Goal: Task Accomplishment & Management: Use online tool/utility

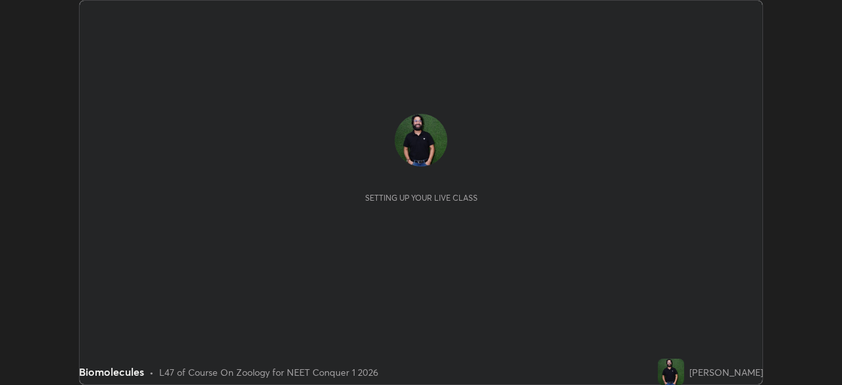
scroll to position [385, 842]
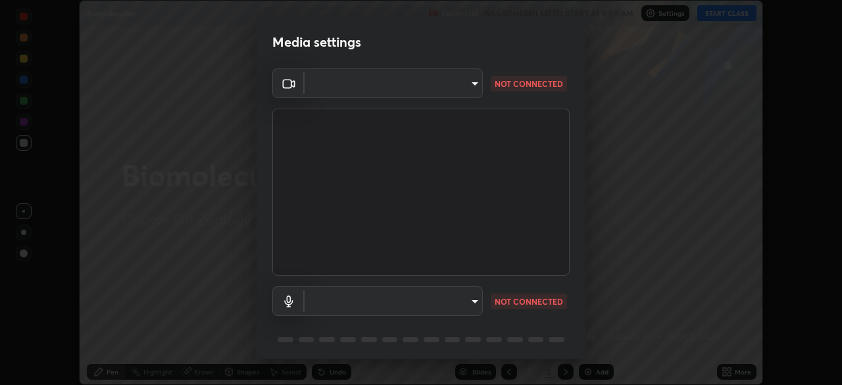
type input "d5d1096bb91751ddbc4e14a102c0e37309a205399cb77019be1f1076424a97fc"
type input "default"
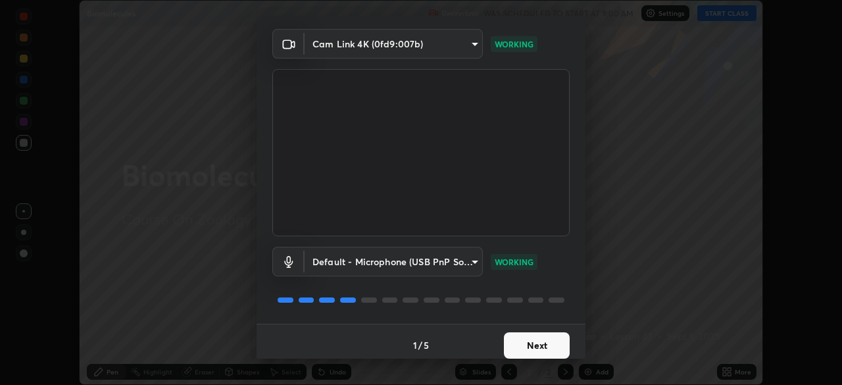
scroll to position [47, 0]
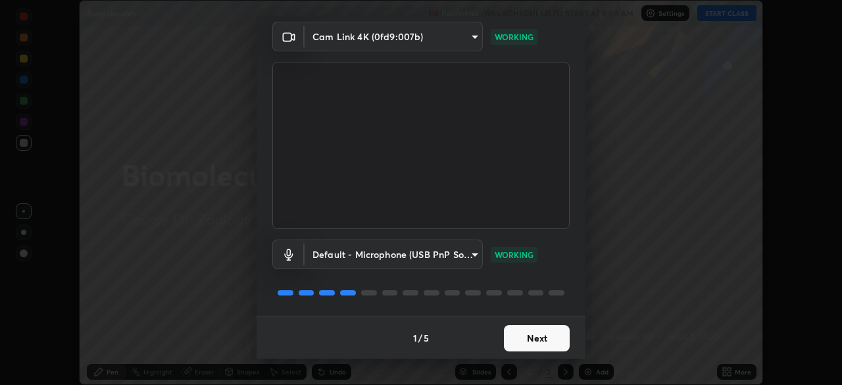
click at [532, 336] on button "Next" at bounding box center [537, 338] width 66 height 26
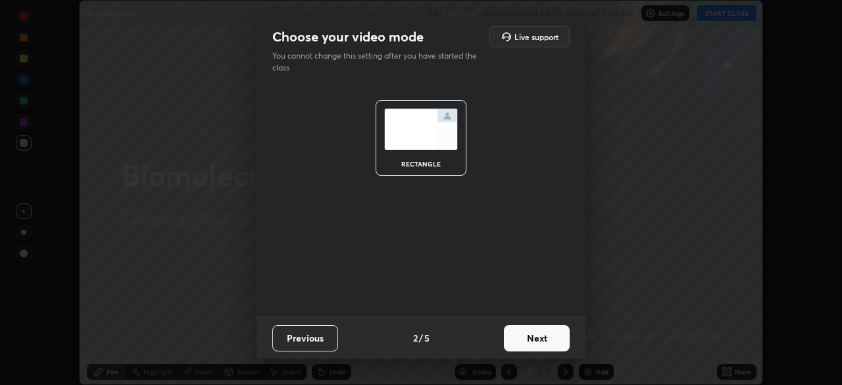
scroll to position [0, 0]
click at [538, 338] on button "Next" at bounding box center [537, 338] width 66 height 26
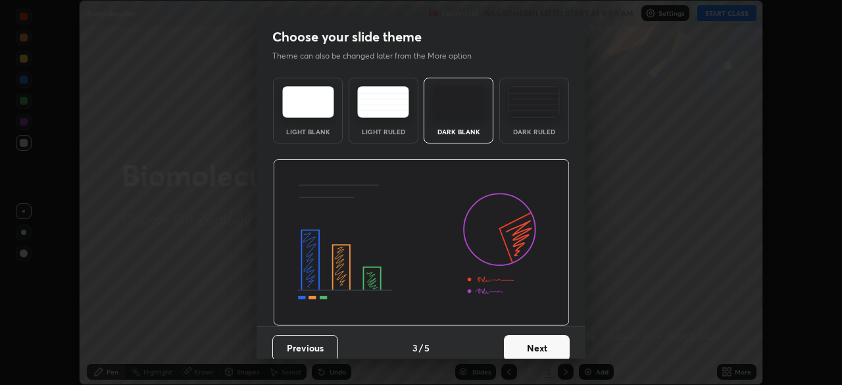
click at [538, 344] on button "Next" at bounding box center [537, 348] width 66 height 26
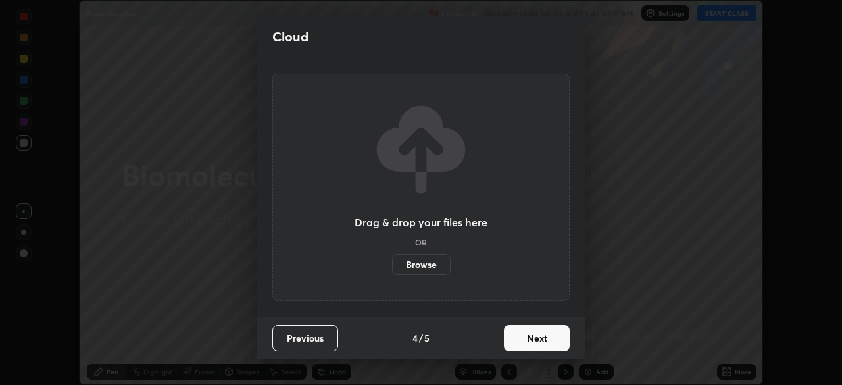
click at [539, 339] on button "Next" at bounding box center [537, 338] width 66 height 26
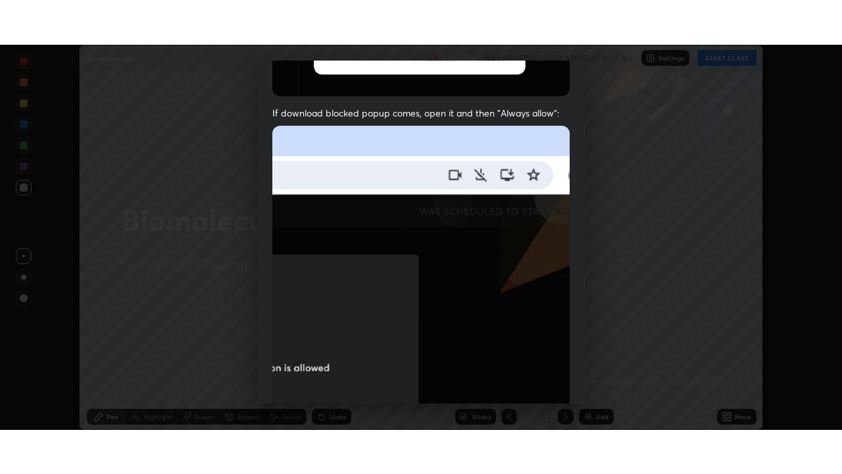
scroll to position [315, 0]
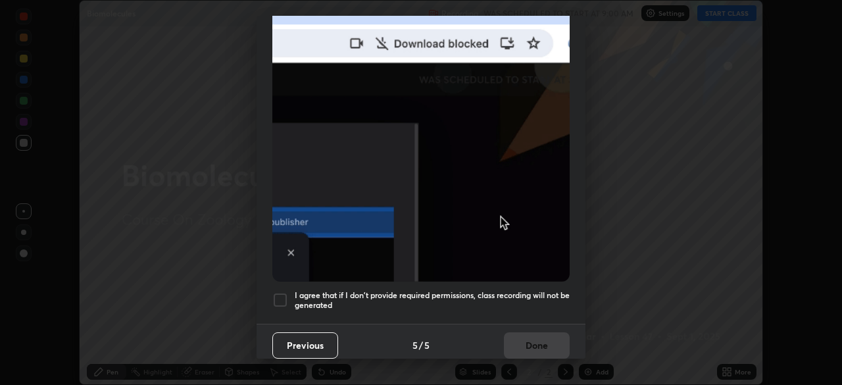
click at [280, 298] on div at bounding box center [280, 300] width 16 height 16
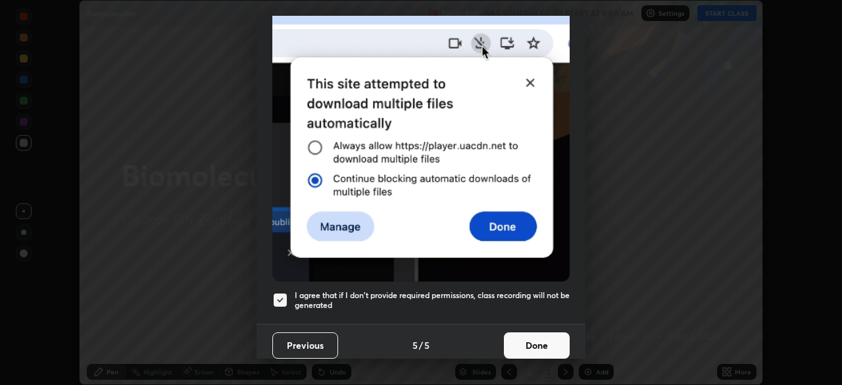
click at [542, 336] on button "Done" at bounding box center [537, 345] width 66 height 26
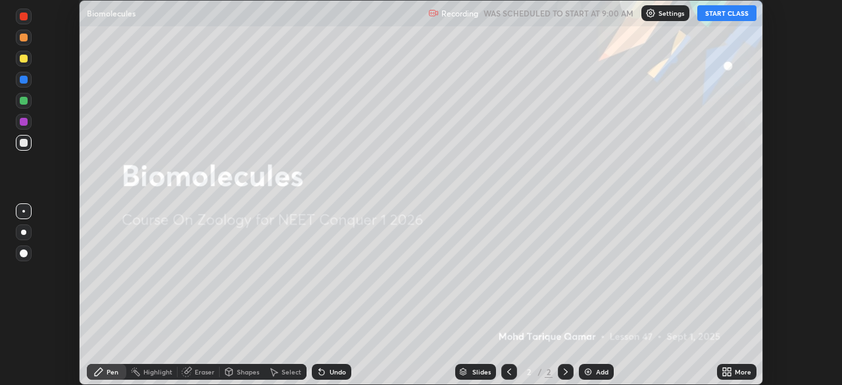
click at [749, 373] on div "More" at bounding box center [743, 372] width 16 height 7
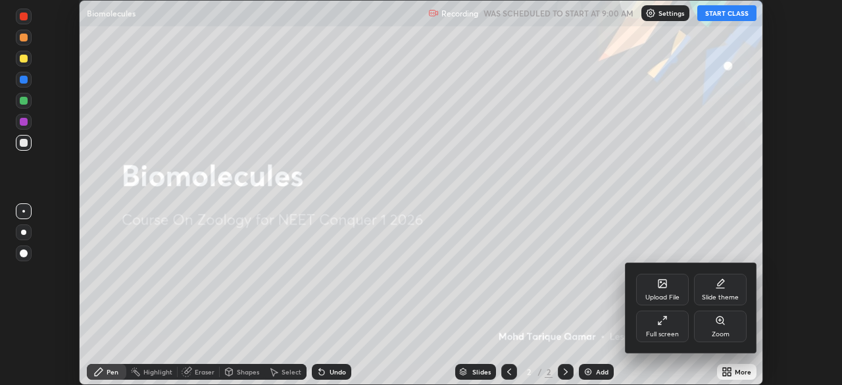
click at [664, 328] on div "Full screen" at bounding box center [662, 327] width 53 height 32
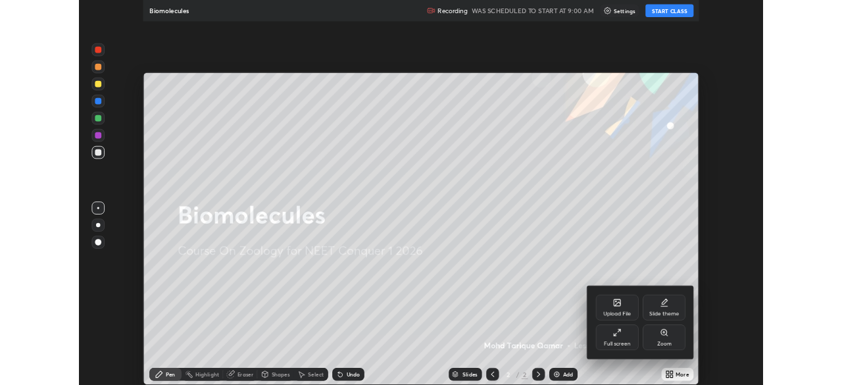
scroll to position [474, 842]
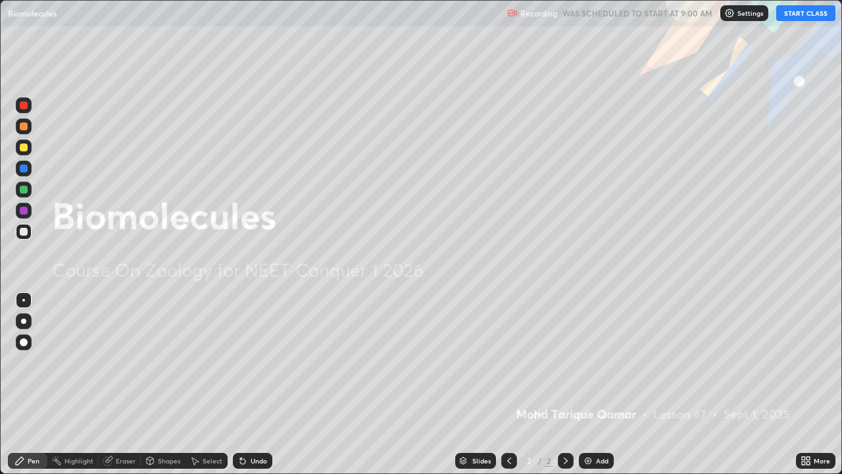
click at [802, 16] on button "START CLASS" at bounding box center [806, 13] width 59 height 16
click at [603, 384] on div "Add" at bounding box center [602, 460] width 13 height 7
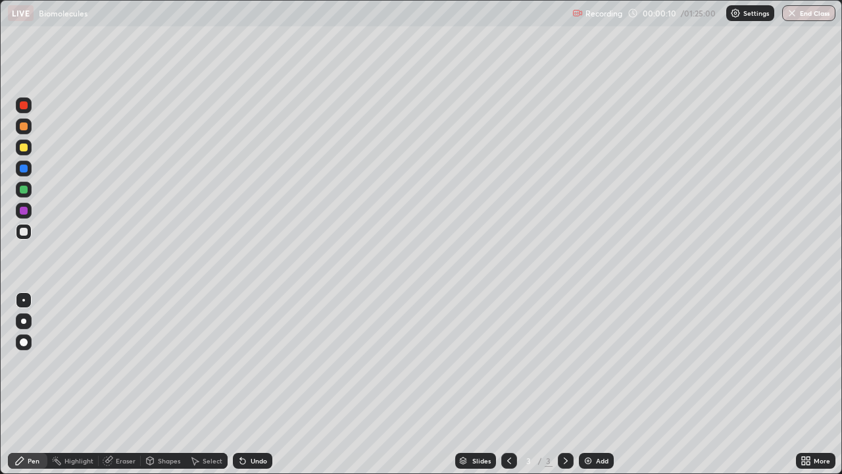
click at [26, 343] on div at bounding box center [24, 342] width 8 height 8
click at [23, 146] on div at bounding box center [24, 147] width 8 height 8
click at [119, 384] on div "Eraser" at bounding box center [126, 460] width 20 height 7
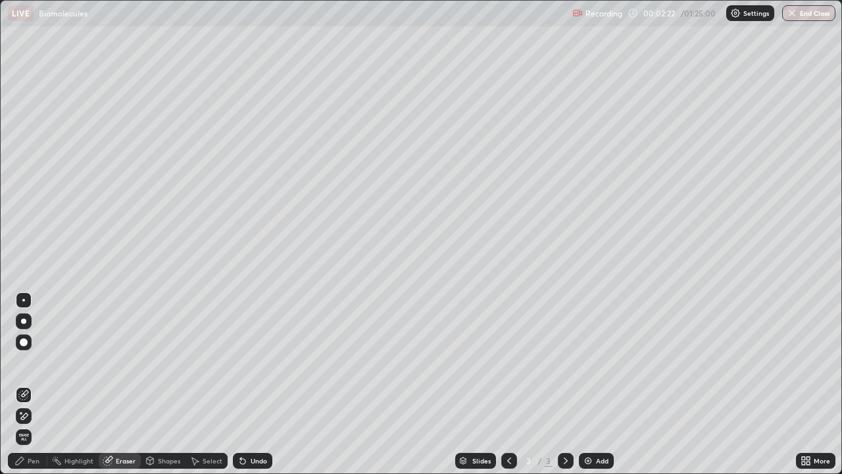
click at [26, 384] on div "Pen" at bounding box center [27, 461] width 39 height 16
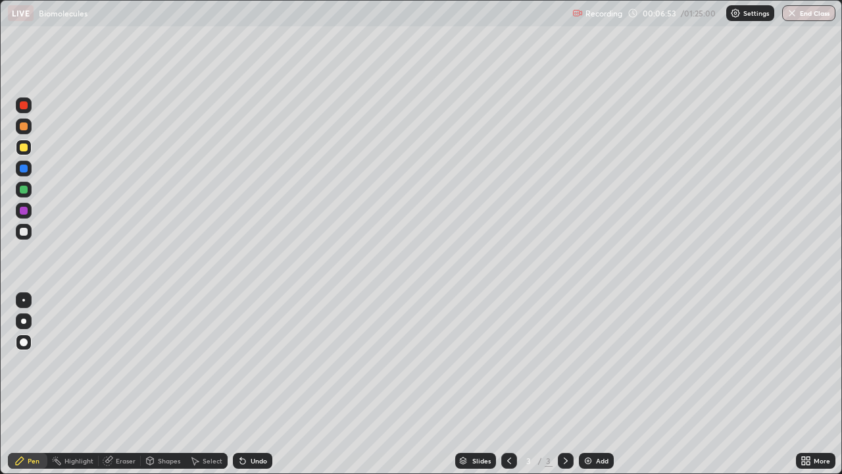
click at [605, 384] on div "Add" at bounding box center [602, 460] width 13 height 7
click at [23, 344] on div at bounding box center [24, 342] width 8 height 8
click at [28, 231] on div at bounding box center [24, 232] width 16 height 16
click at [24, 192] on div at bounding box center [24, 190] width 8 height 8
click at [121, 384] on div "Eraser" at bounding box center [126, 460] width 20 height 7
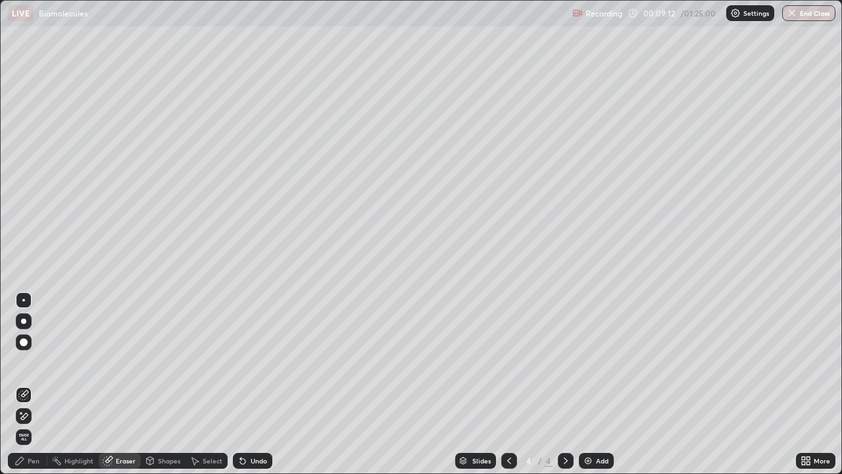
click at [30, 384] on div "Pen" at bounding box center [34, 460] width 12 height 7
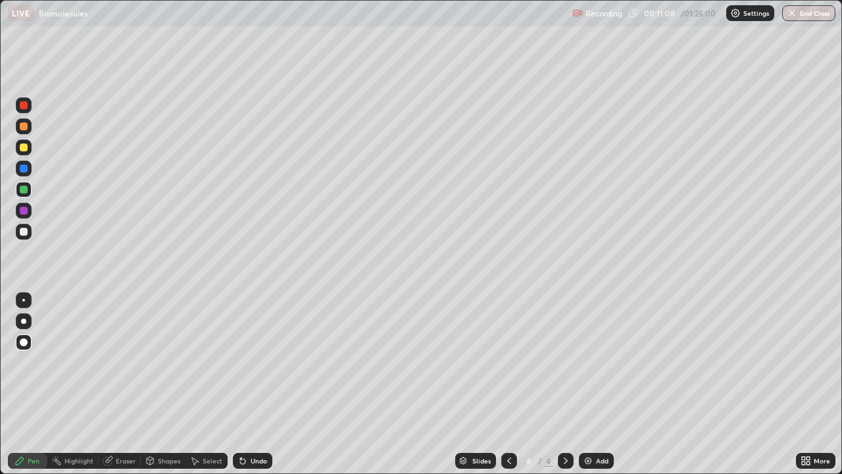
click at [21, 167] on div at bounding box center [24, 169] width 8 height 8
click at [24, 342] on div at bounding box center [24, 342] width 8 height 8
click at [24, 124] on div at bounding box center [24, 126] width 8 height 8
click at [23, 187] on div at bounding box center [24, 190] width 8 height 8
click at [172, 384] on div "Shapes" at bounding box center [163, 461] width 45 height 16
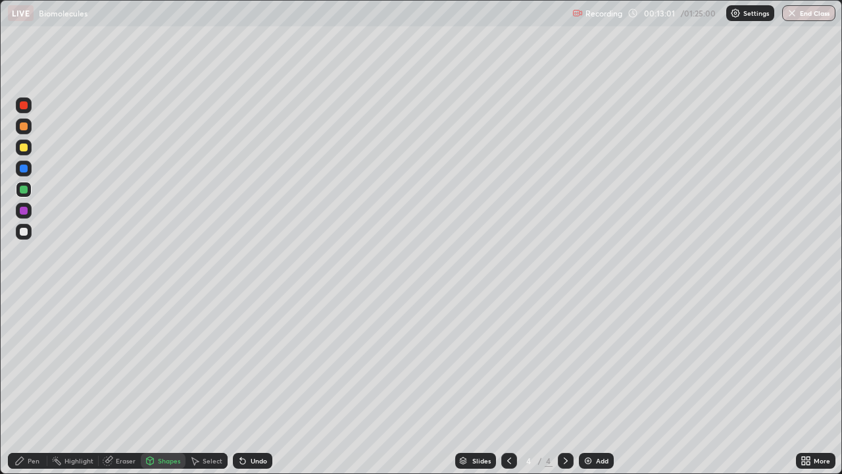
click at [38, 384] on div "Pen" at bounding box center [34, 460] width 12 height 7
click at [602, 384] on div "Add" at bounding box center [602, 460] width 13 height 7
click at [23, 190] on div at bounding box center [24, 190] width 8 height 8
click at [26, 147] on div at bounding box center [24, 147] width 8 height 8
click at [24, 125] on div at bounding box center [24, 126] width 8 height 8
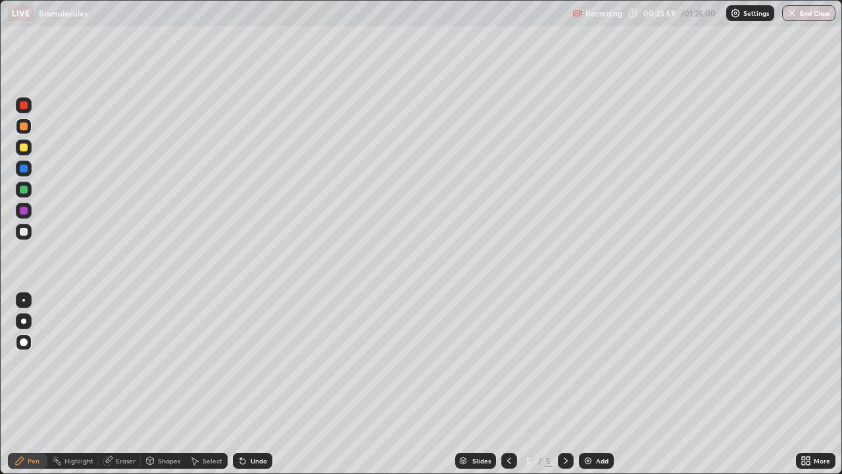
click at [120, 384] on div "Eraser" at bounding box center [126, 460] width 20 height 7
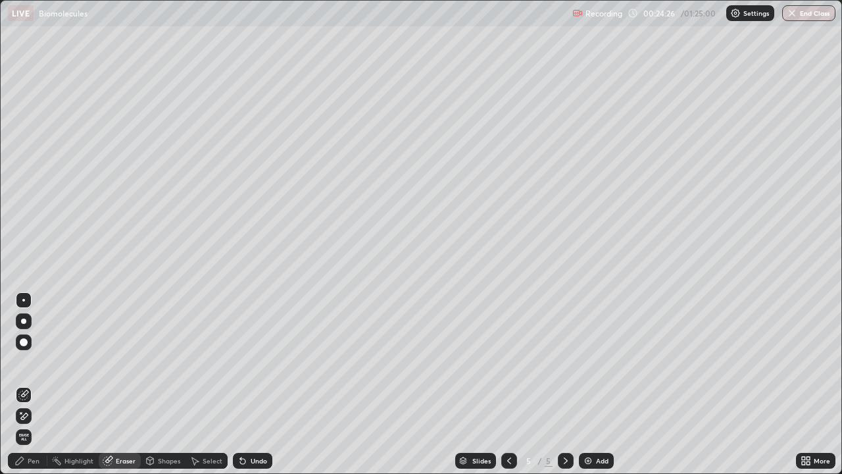
click at [34, 384] on div "Pen" at bounding box center [34, 460] width 12 height 7
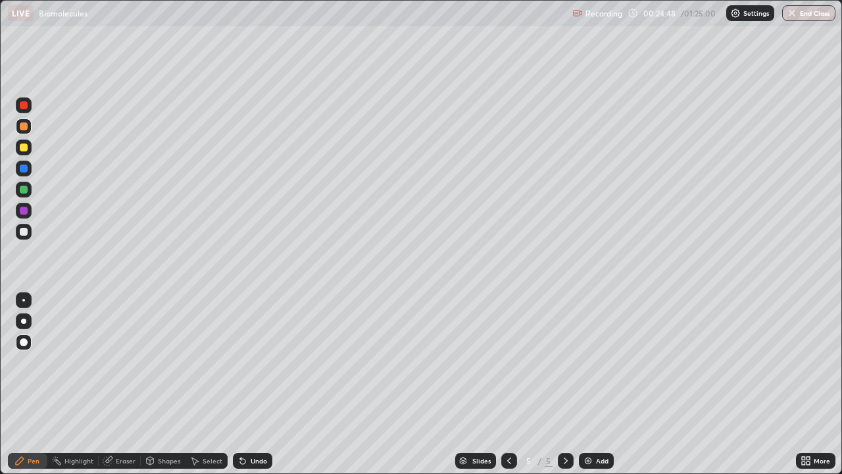
click at [606, 384] on div "Add" at bounding box center [596, 461] width 35 height 16
click at [24, 213] on div at bounding box center [24, 211] width 8 height 8
click at [26, 128] on div at bounding box center [24, 126] width 8 height 8
click at [24, 127] on div at bounding box center [24, 126] width 8 height 8
click at [25, 190] on div at bounding box center [24, 190] width 8 height 8
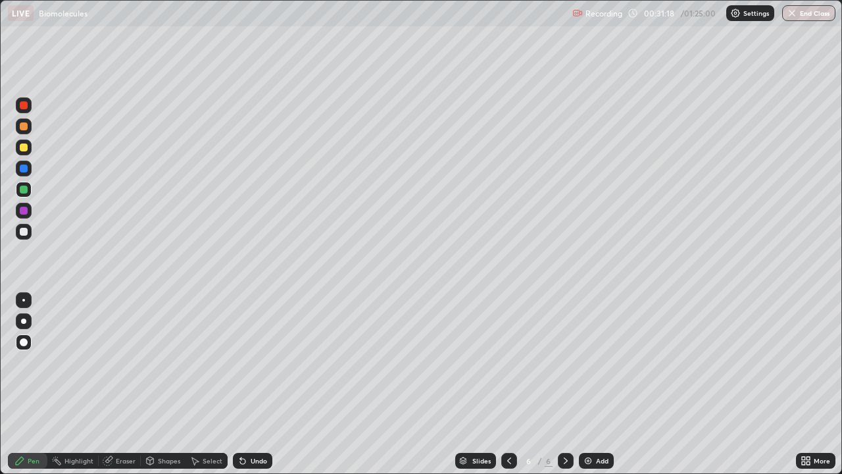
click at [689, 384] on div "Slides 6 / 6 Add" at bounding box center [534, 461] width 524 height 26
click at [768, 384] on div "Slides 6 / 6 Add" at bounding box center [534, 461] width 524 height 26
click at [596, 384] on div "Add" at bounding box center [602, 460] width 13 height 7
click at [25, 188] on div at bounding box center [24, 190] width 8 height 8
click at [24, 229] on div at bounding box center [24, 232] width 8 height 8
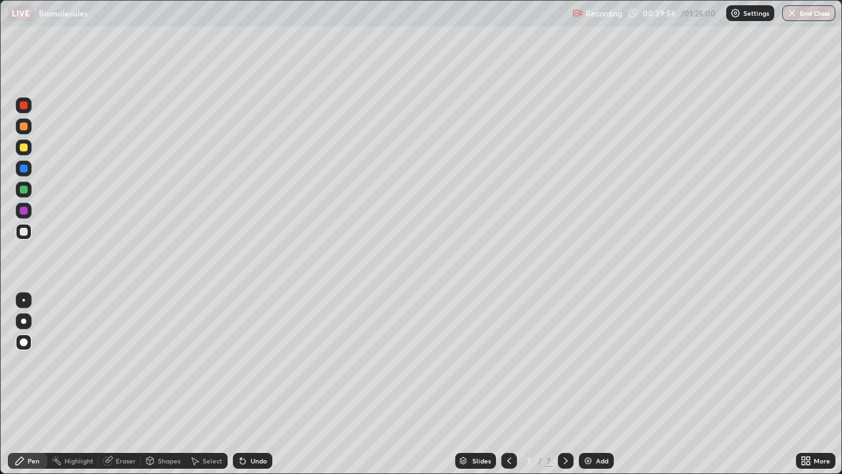
click at [24, 211] on div at bounding box center [24, 211] width 8 height 8
click at [21, 188] on div at bounding box center [24, 190] width 8 height 8
click at [25, 149] on div at bounding box center [24, 147] width 8 height 8
click at [594, 384] on div "Add" at bounding box center [596, 461] width 35 height 16
click at [23, 213] on div at bounding box center [24, 211] width 8 height 8
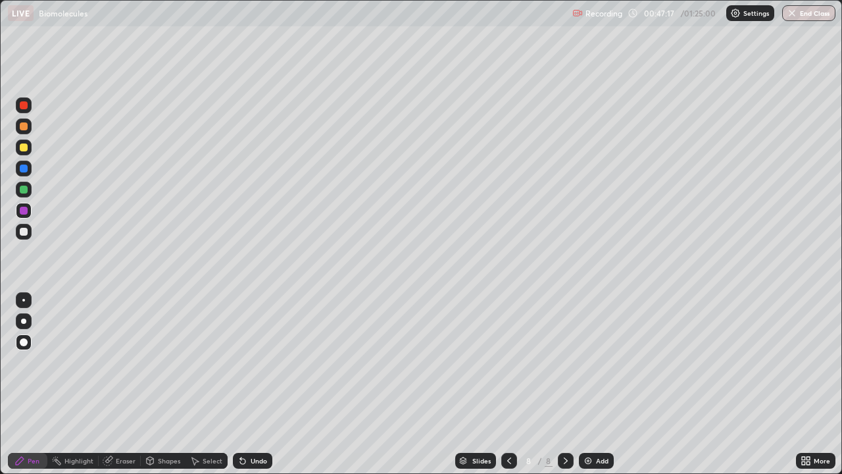
click at [508, 384] on icon at bounding box center [509, 460] width 11 height 11
click at [565, 384] on icon at bounding box center [566, 460] width 11 height 11
click at [23, 168] on div at bounding box center [24, 169] width 8 height 8
click at [127, 384] on div "Eraser" at bounding box center [126, 460] width 20 height 7
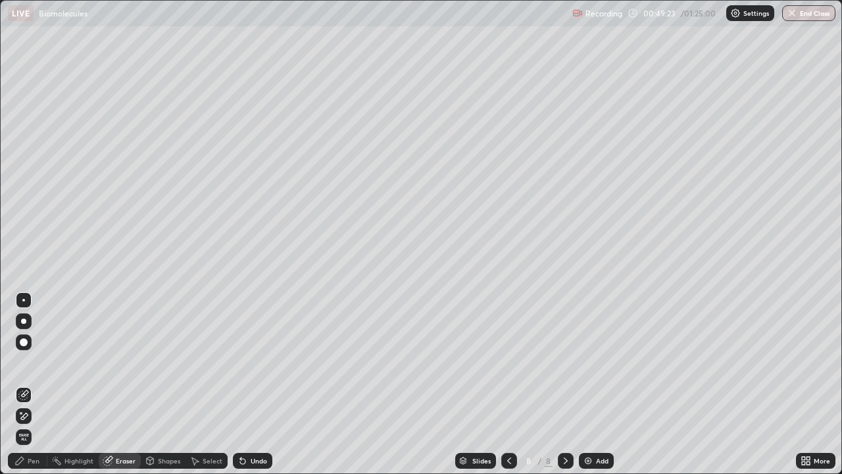
click at [36, 384] on div "Pen" at bounding box center [34, 460] width 12 height 7
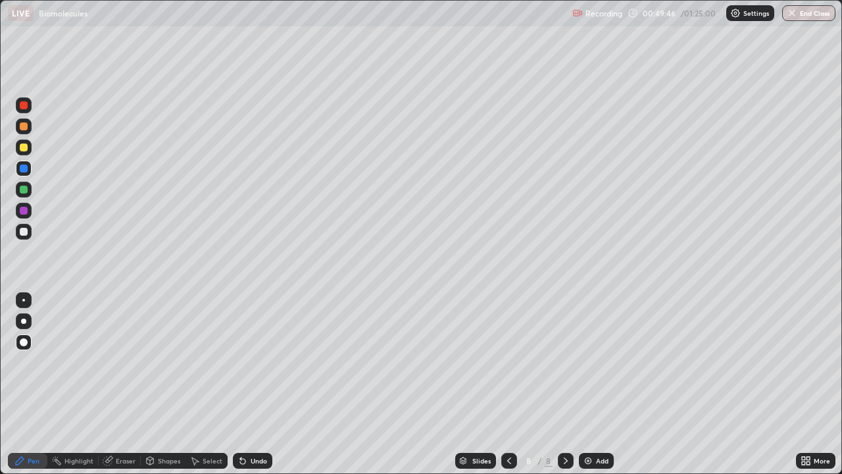
click at [25, 167] on div at bounding box center [24, 169] width 8 height 8
click at [25, 190] on div at bounding box center [24, 190] width 8 height 8
click at [24, 149] on div at bounding box center [24, 147] width 8 height 8
click at [603, 384] on div "Add" at bounding box center [602, 460] width 13 height 7
click at [22, 213] on div at bounding box center [24, 211] width 8 height 8
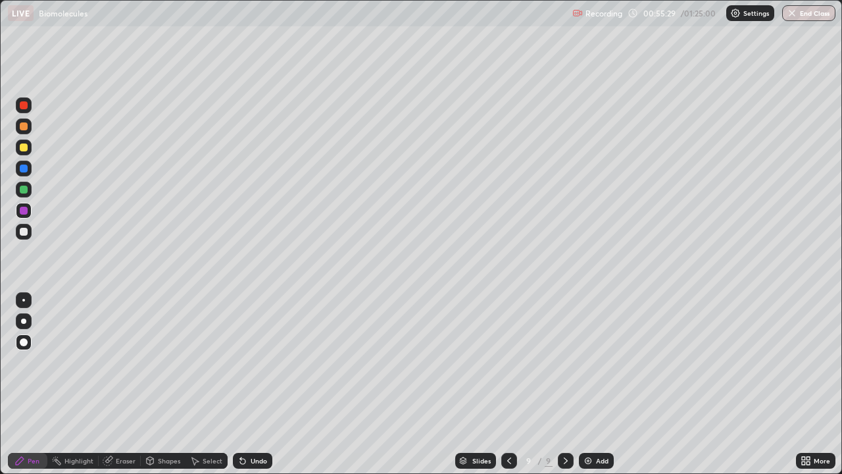
click at [120, 384] on div "Eraser" at bounding box center [126, 460] width 20 height 7
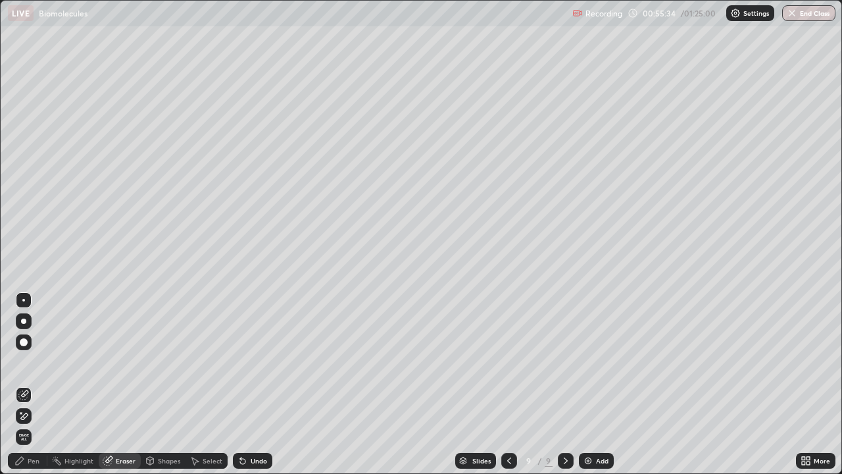
click at [38, 384] on div "Pen" at bounding box center [27, 461] width 39 height 16
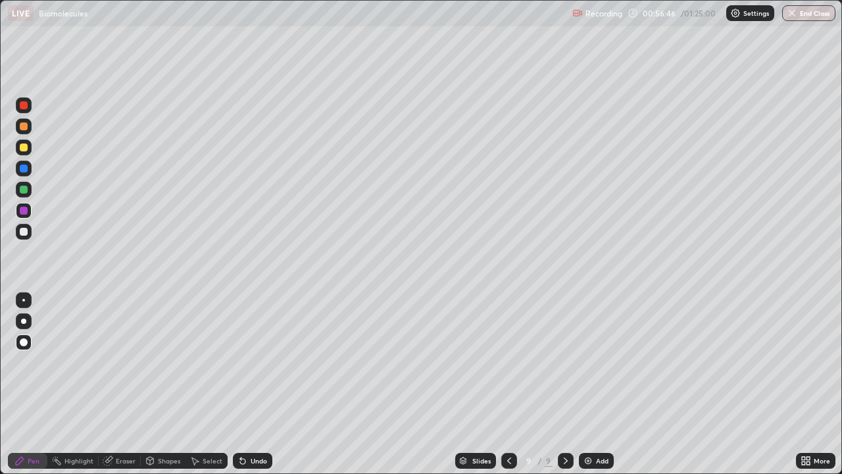
click at [114, 384] on div "Eraser" at bounding box center [120, 461] width 42 height 16
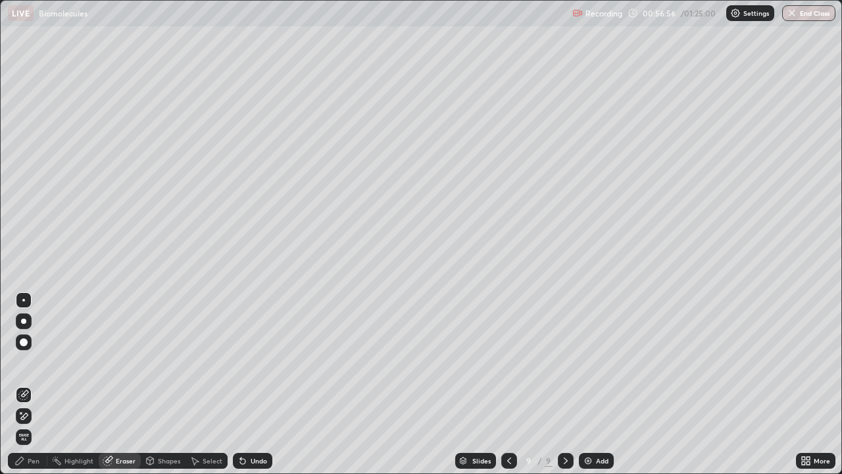
click at [30, 384] on div "Pen" at bounding box center [27, 461] width 39 height 16
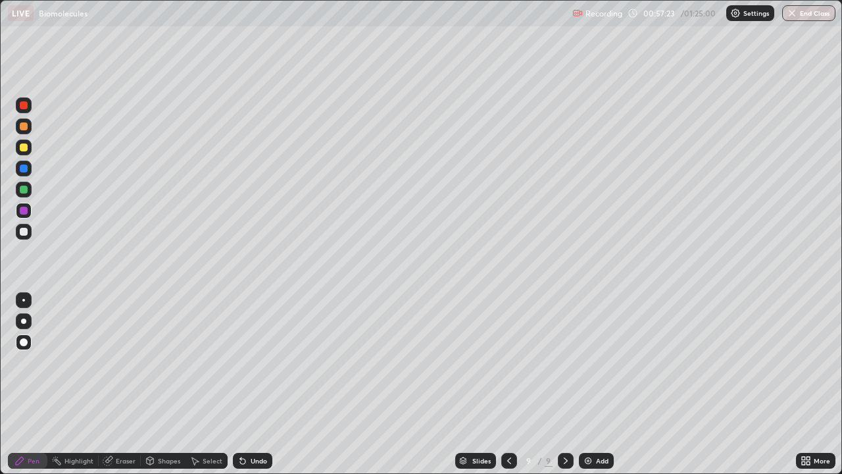
click at [120, 384] on div "Eraser" at bounding box center [126, 460] width 20 height 7
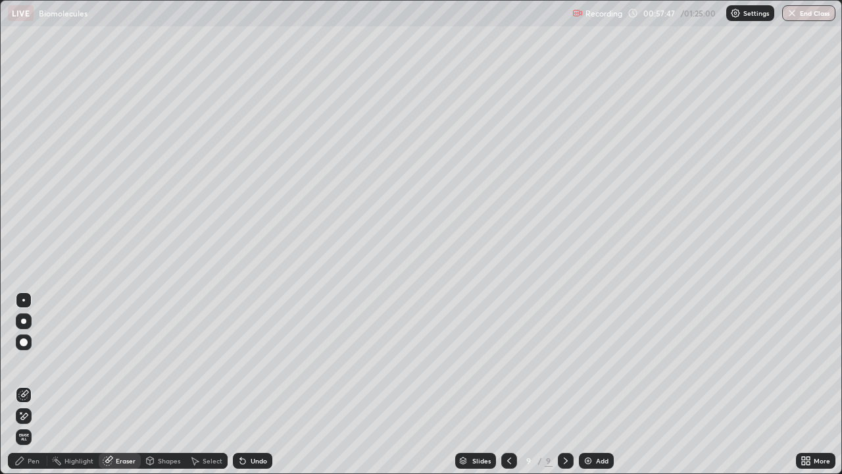
click at [33, 384] on div "Pen" at bounding box center [34, 460] width 12 height 7
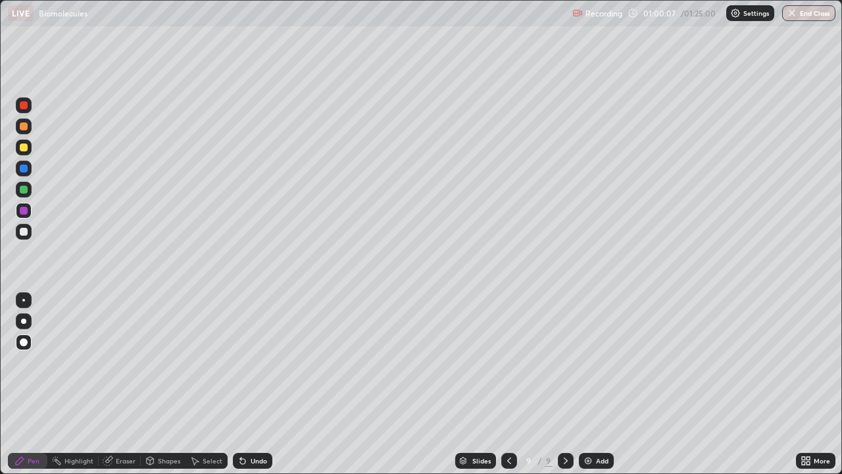
click at [507, 384] on div at bounding box center [510, 461] width 16 height 16
click at [509, 384] on icon at bounding box center [509, 460] width 11 height 11
click at [564, 384] on icon at bounding box center [566, 460] width 4 height 7
click at [564, 384] on icon at bounding box center [566, 460] width 11 height 11
click at [602, 384] on div "Add" at bounding box center [602, 460] width 13 height 7
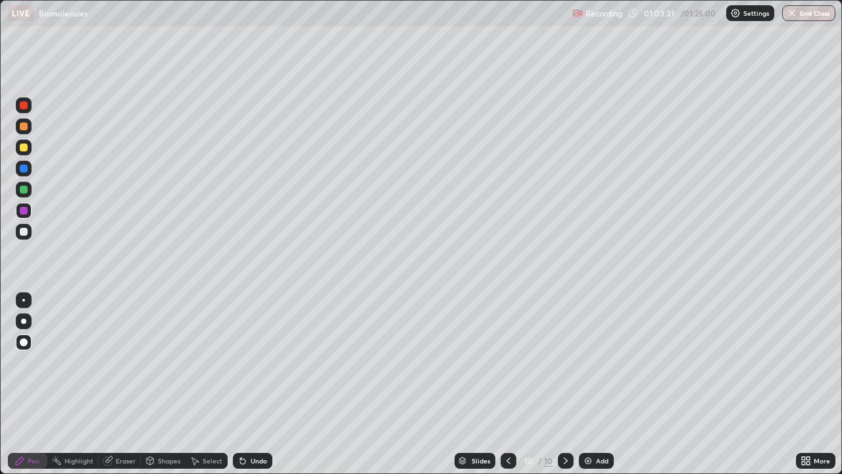
click at [23, 340] on div at bounding box center [24, 342] width 8 height 8
click at [742, 384] on div "Slides 10 / 10 Add" at bounding box center [534, 461] width 524 height 26
click at [730, 384] on div "Slides 10 / 10 Add" at bounding box center [534, 461] width 524 height 26
click at [632, 384] on div "Slides 10 / 10 Add" at bounding box center [534, 461] width 524 height 26
click at [604, 384] on div "Add" at bounding box center [602, 460] width 13 height 7
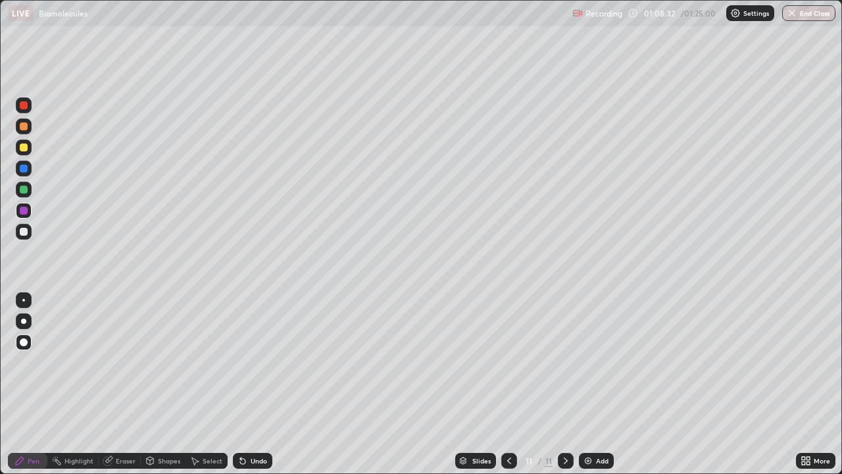
click at [22, 126] on div at bounding box center [24, 126] width 8 height 8
click at [25, 167] on div at bounding box center [24, 169] width 8 height 8
click at [119, 384] on div "Eraser" at bounding box center [126, 460] width 20 height 7
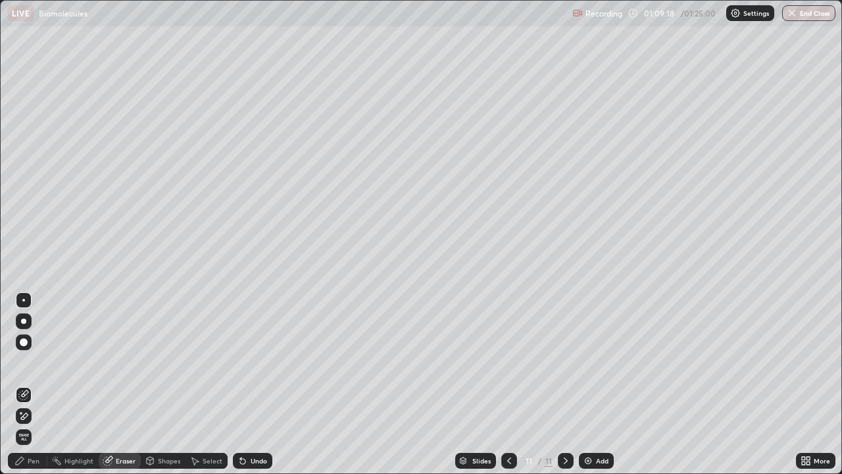
click at [34, 384] on div "Pen" at bounding box center [34, 460] width 12 height 7
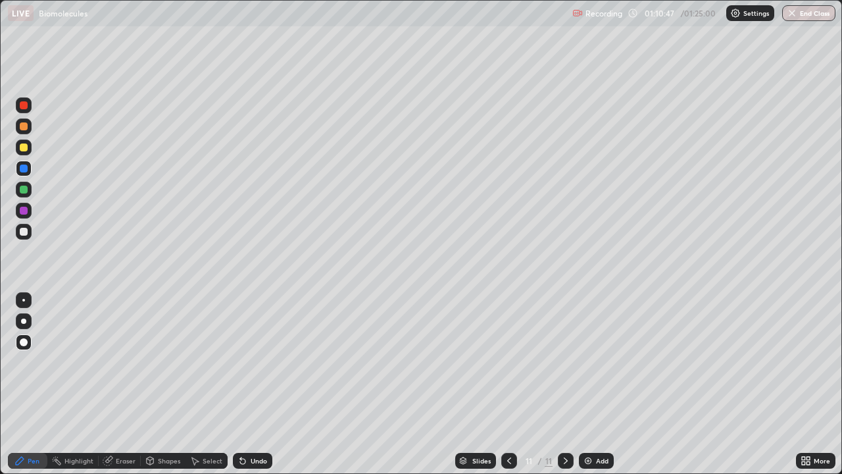
click at [602, 384] on div "Add" at bounding box center [602, 460] width 13 height 7
click at [22, 208] on div at bounding box center [24, 211] width 8 height 8
click at [22, 239] on div at bounding box center [24, 232] width 16 height 16
click at [163, 384] on div "Shapes" at bounding box center [169, 460] width 22 height 7
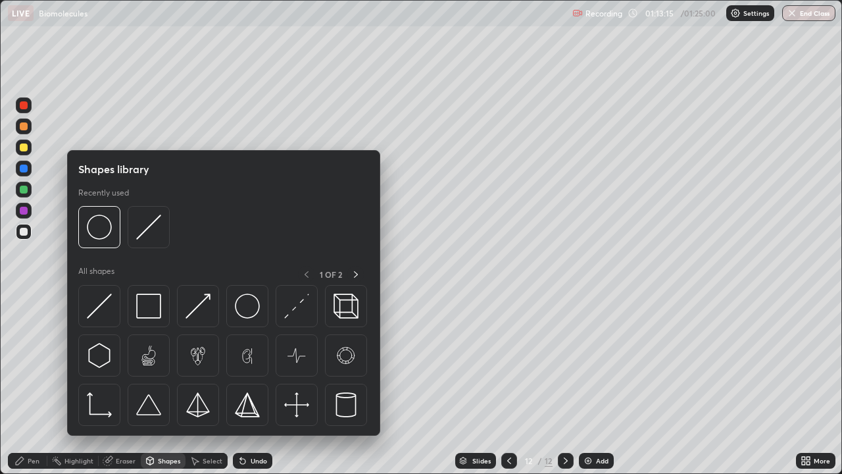
click at [121, 384] on div "Eraser" at bounding box center [126, 460] width 20 height 7
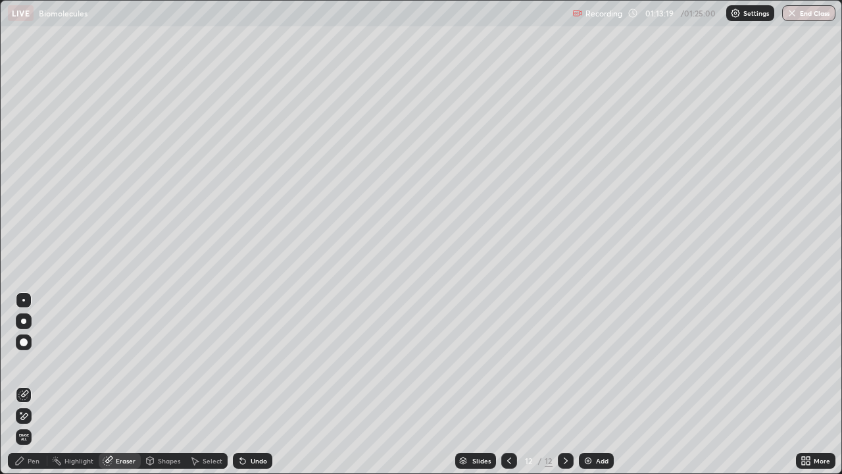
click at [33, 384] on div "Pen" at bounding box center [34, 460] width 12 height 7
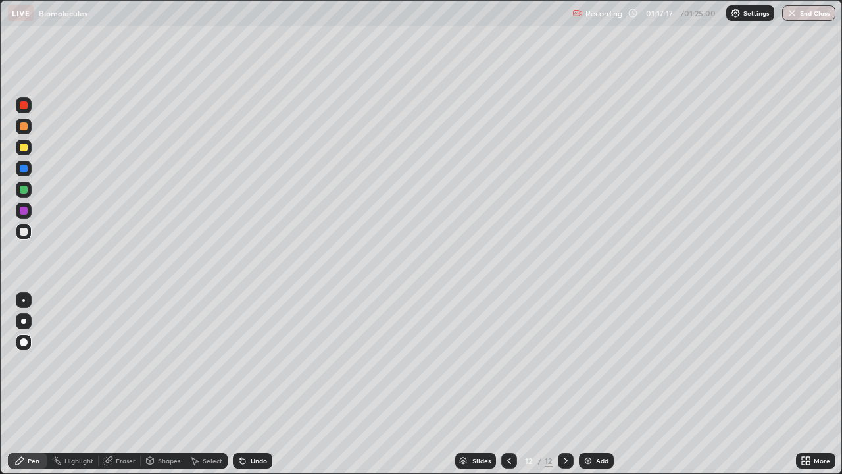
click at [819, 14] on button "End Class" at bounding box center [809, 13] width 53 height 16
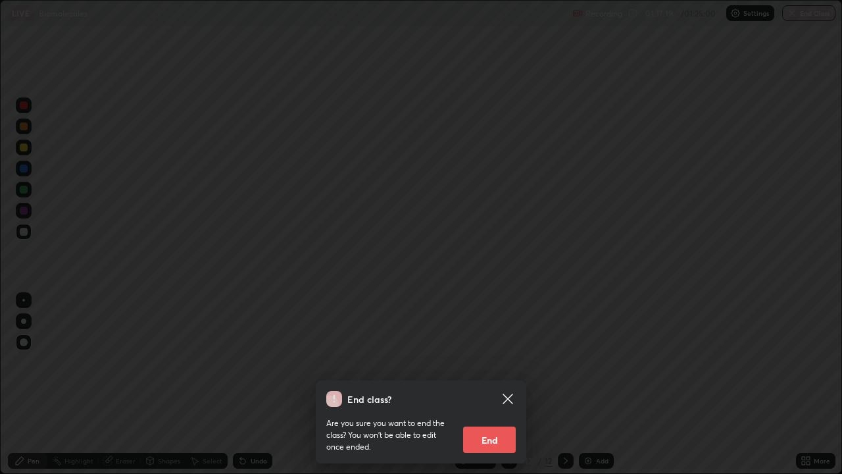
click at [494, 384] on button "End" at bounding box center [489, 439] width 53 height 26
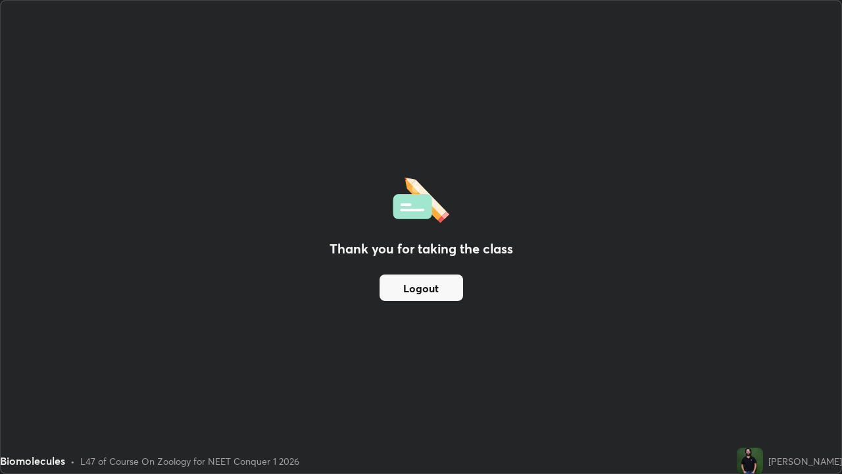
click at [436, 290] on button "Logout" at bounding box center [422, 287] width 84 height 26
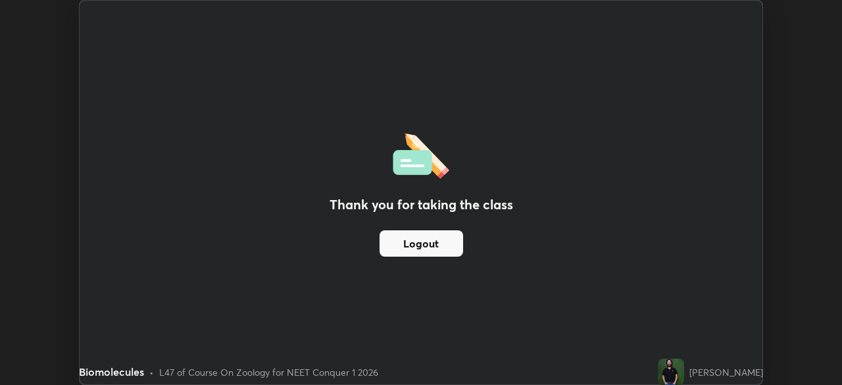
scroll to position [65430, 64973]
